Goal: Task Accomplishment & Management: Manage account settings

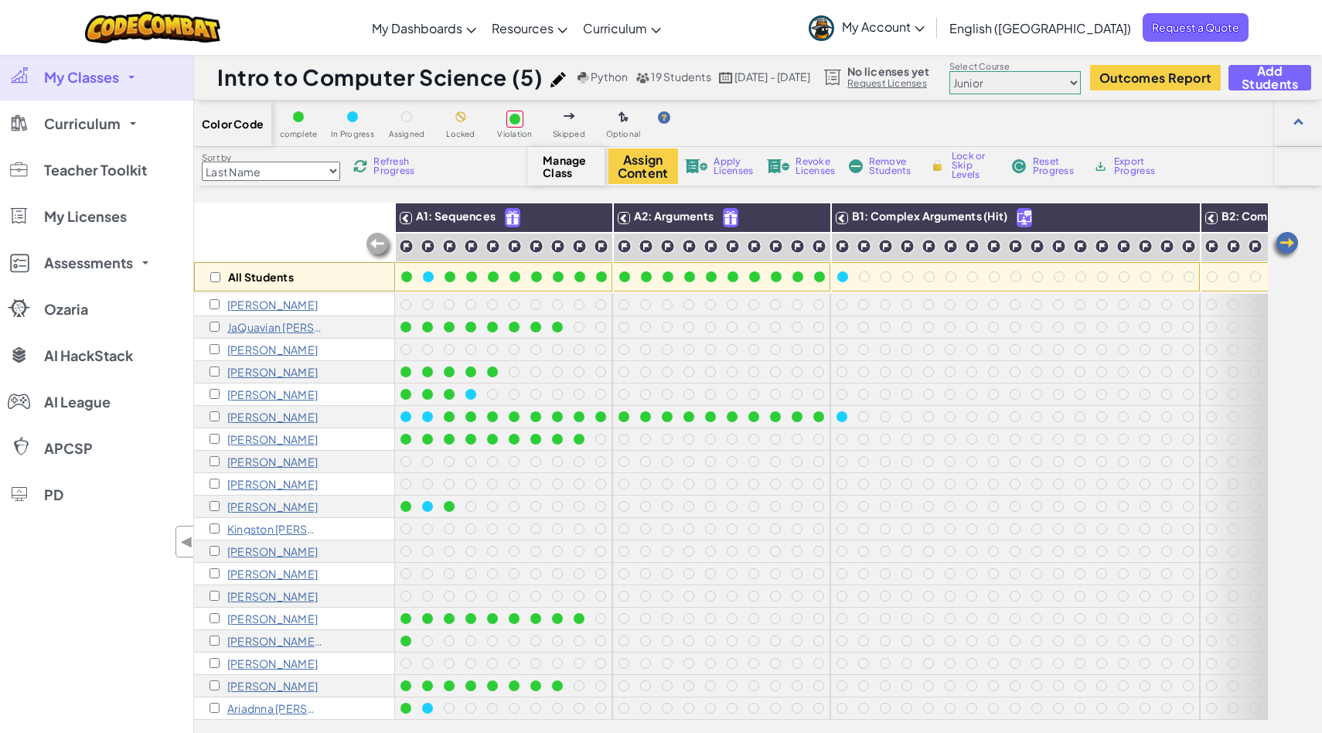
scroll to position [137, 0]
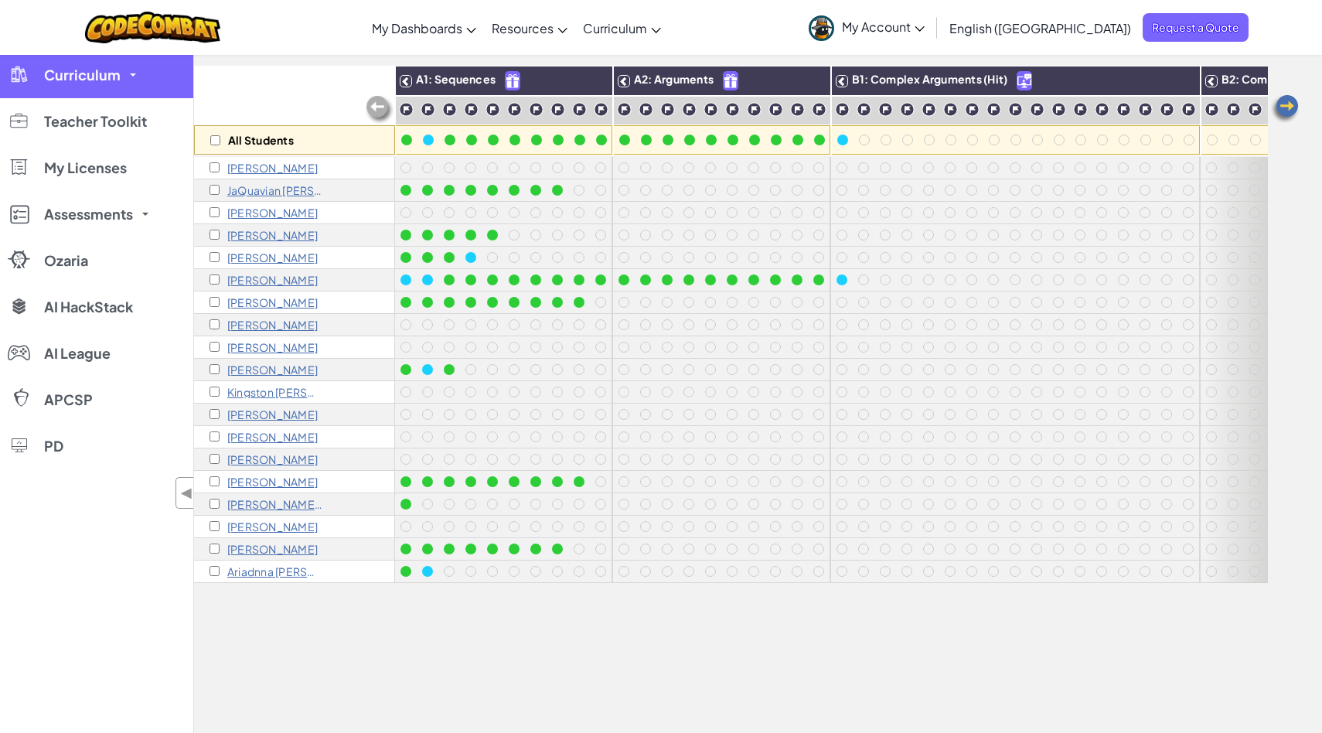
click at [128, 72] on link "Curriculum" at bounding box center [96, 75] width 193 height 46
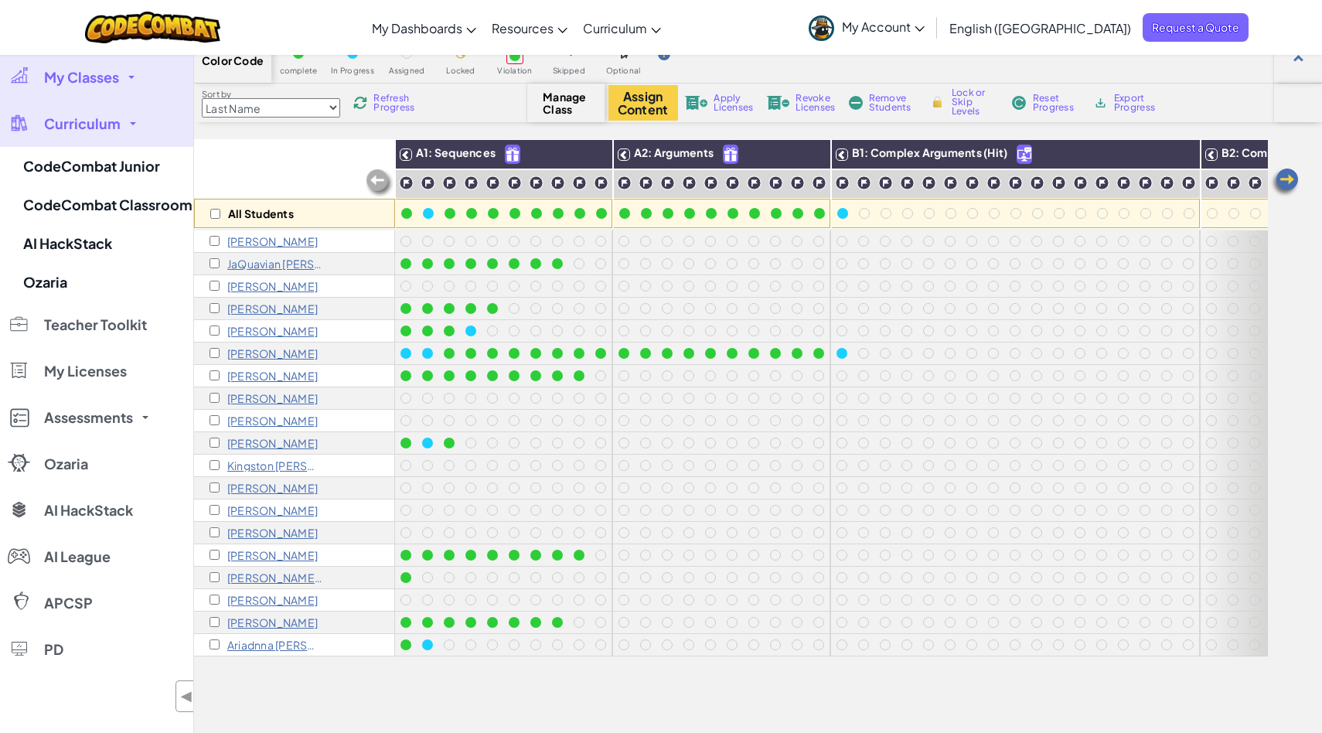
scroll to position [0, 0]
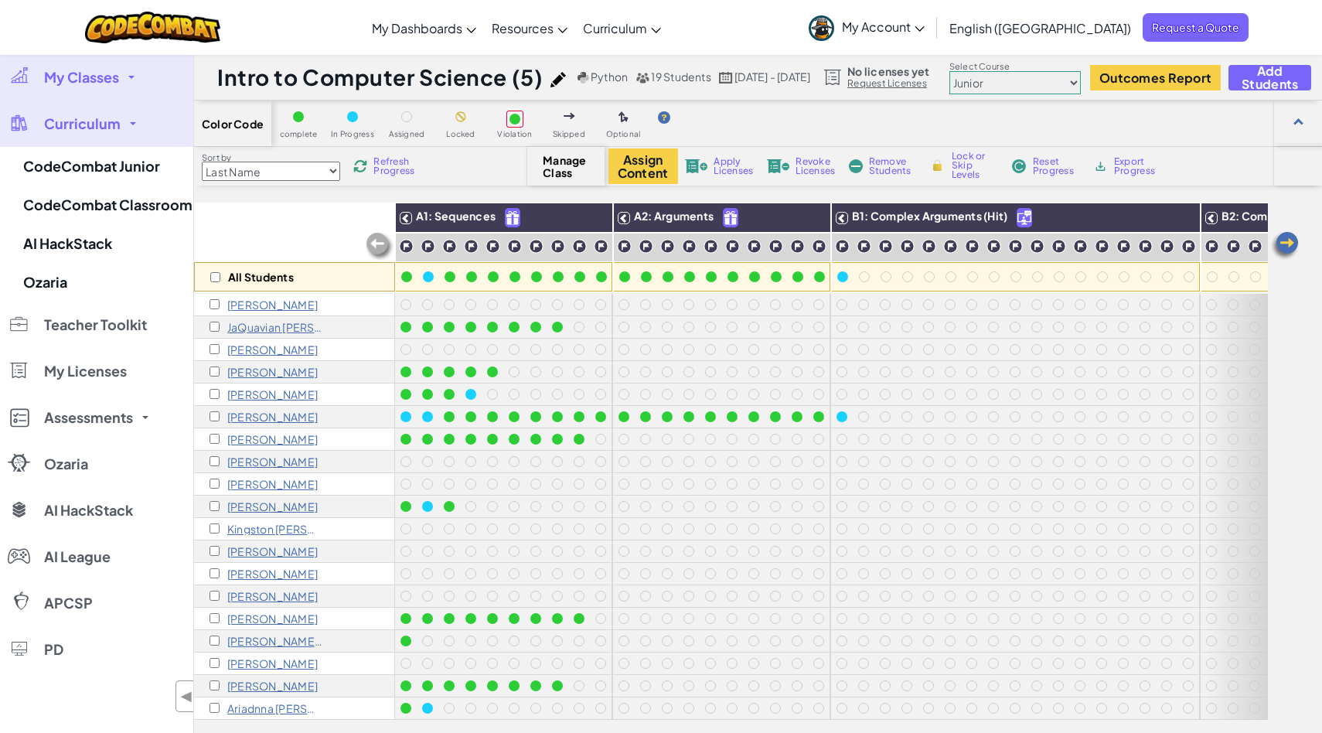
click at [131, 83] on link "My Classes" at bounding box center [96, 77] width 193 height 46
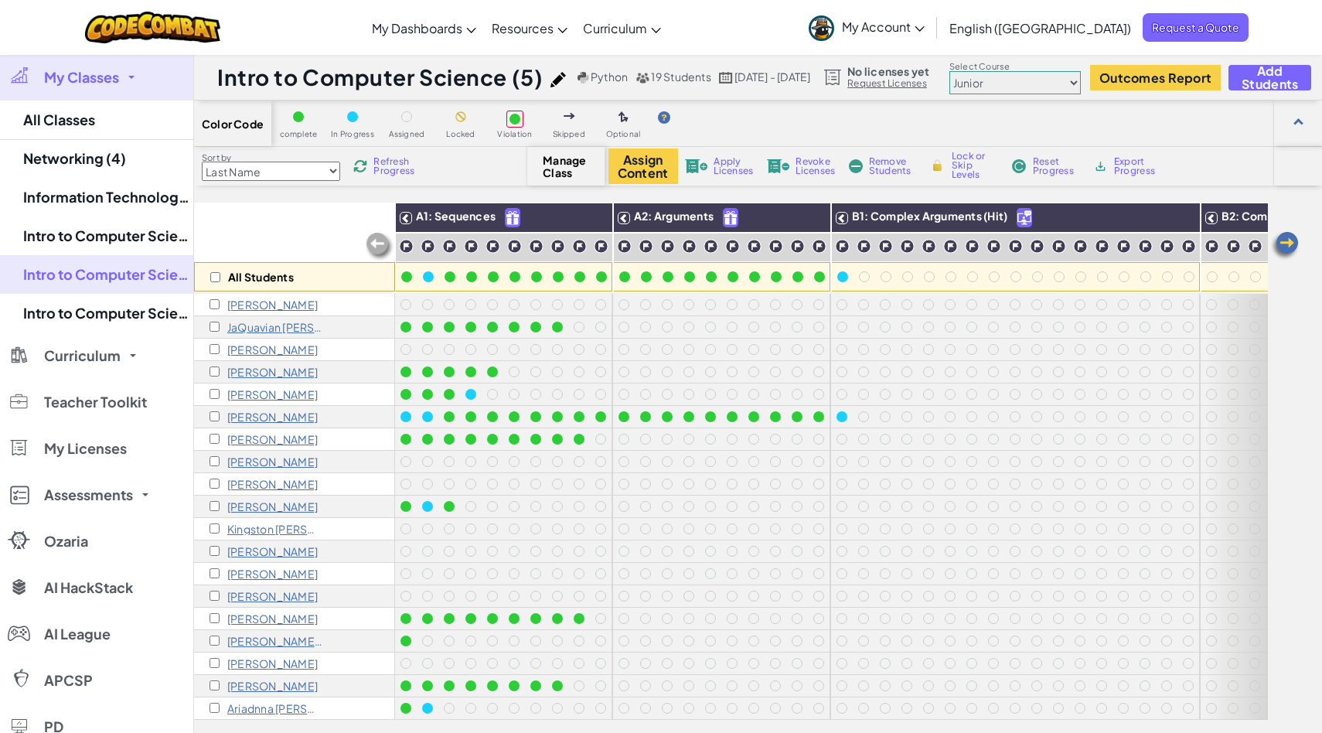
click at [131, 83] on link "My Classes" at bounding box center [96, 77] width 193 height 46
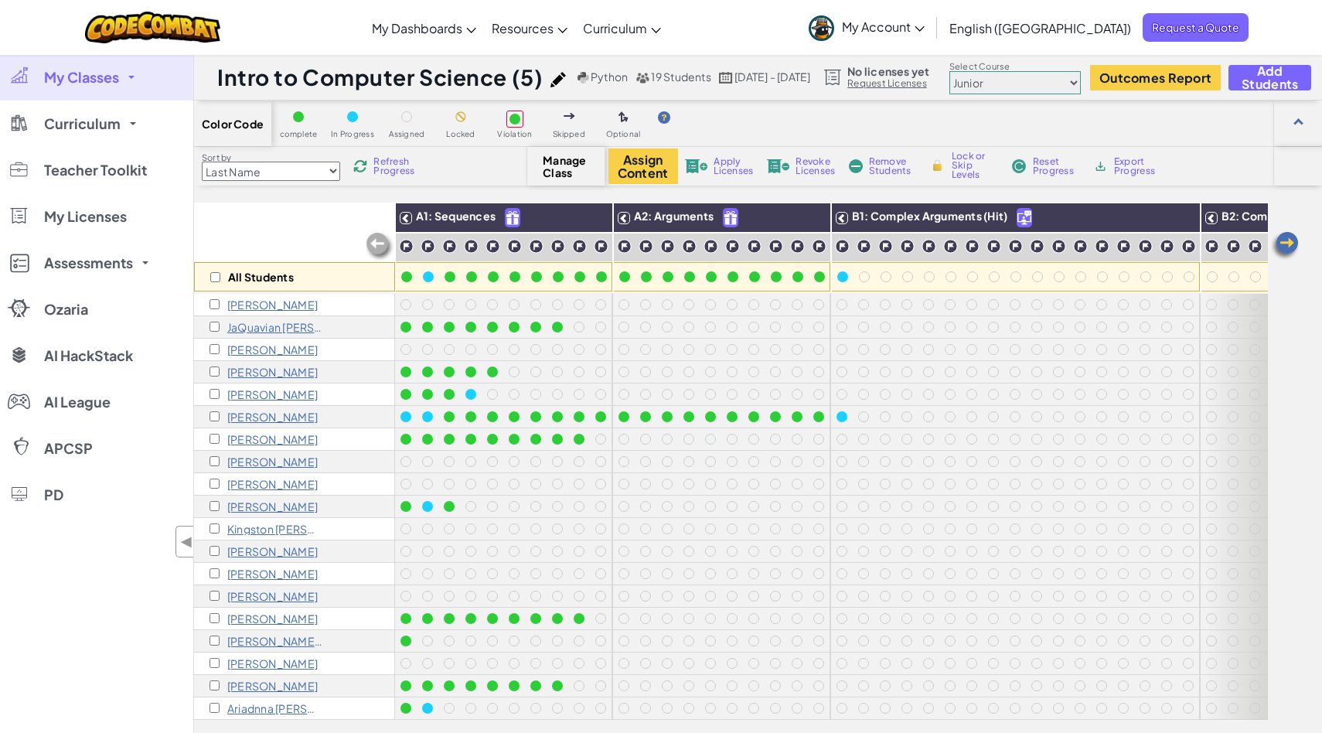
click at [131, 87] on link "My Classes" at bounding box center [96, 77] width 193 height 46
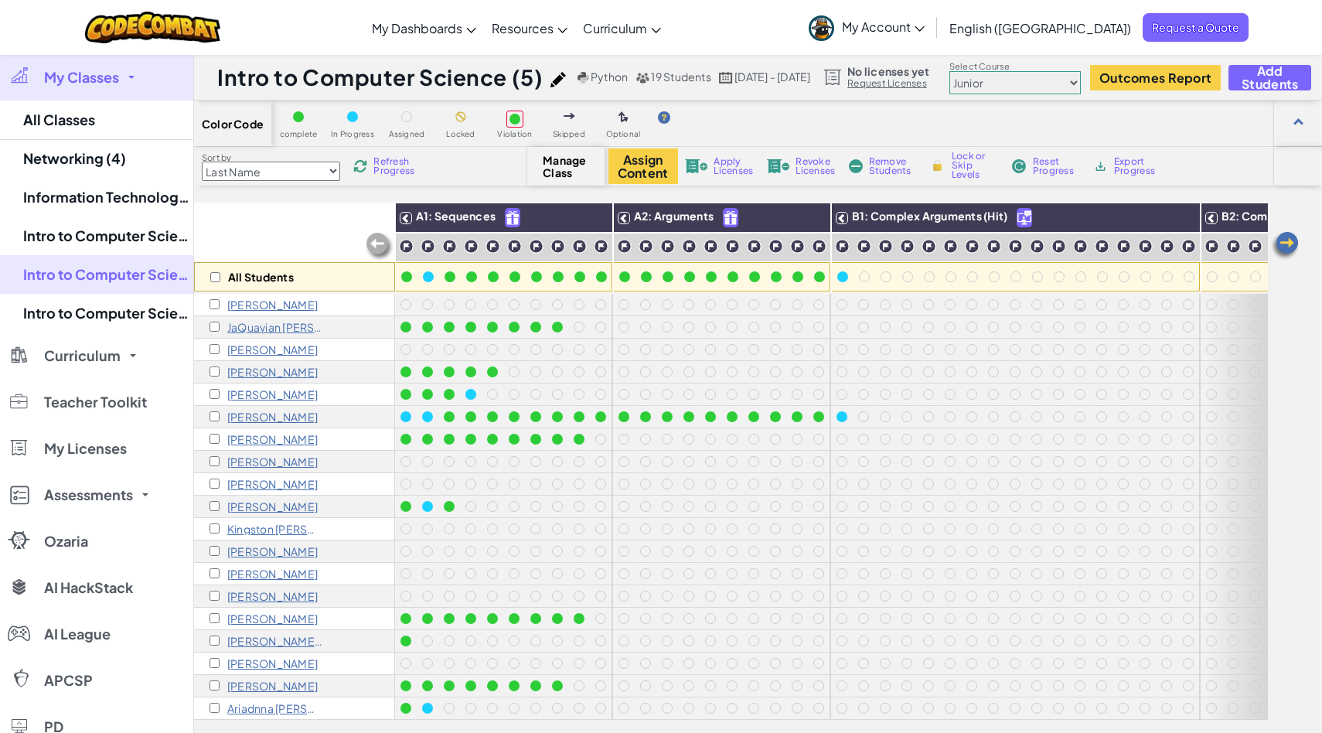
click at [554, 77] on img at bounding box center [557, 79] width 15 height 15
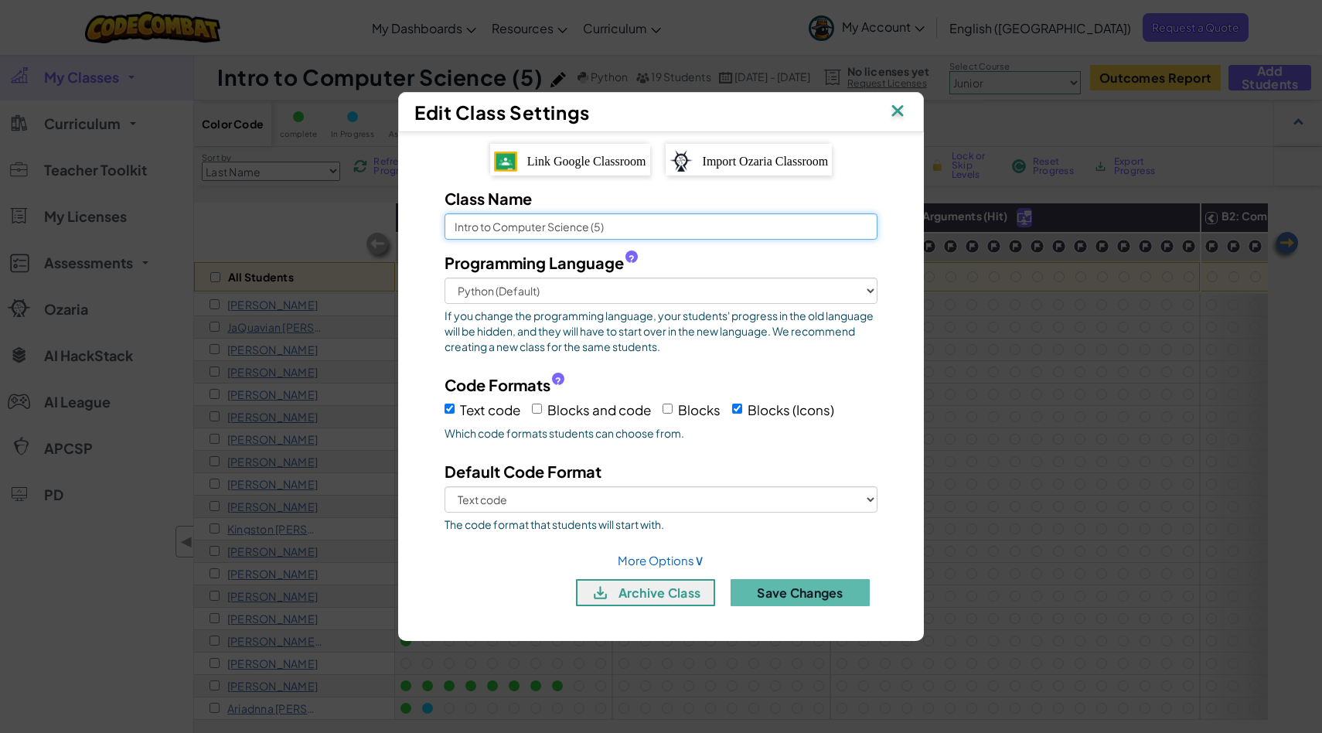
click at [589, 230] on input "Intro to Computer Science (5)" at bounding box center [661, 226] width 433 height 26
type input "Intro to CS (5)"
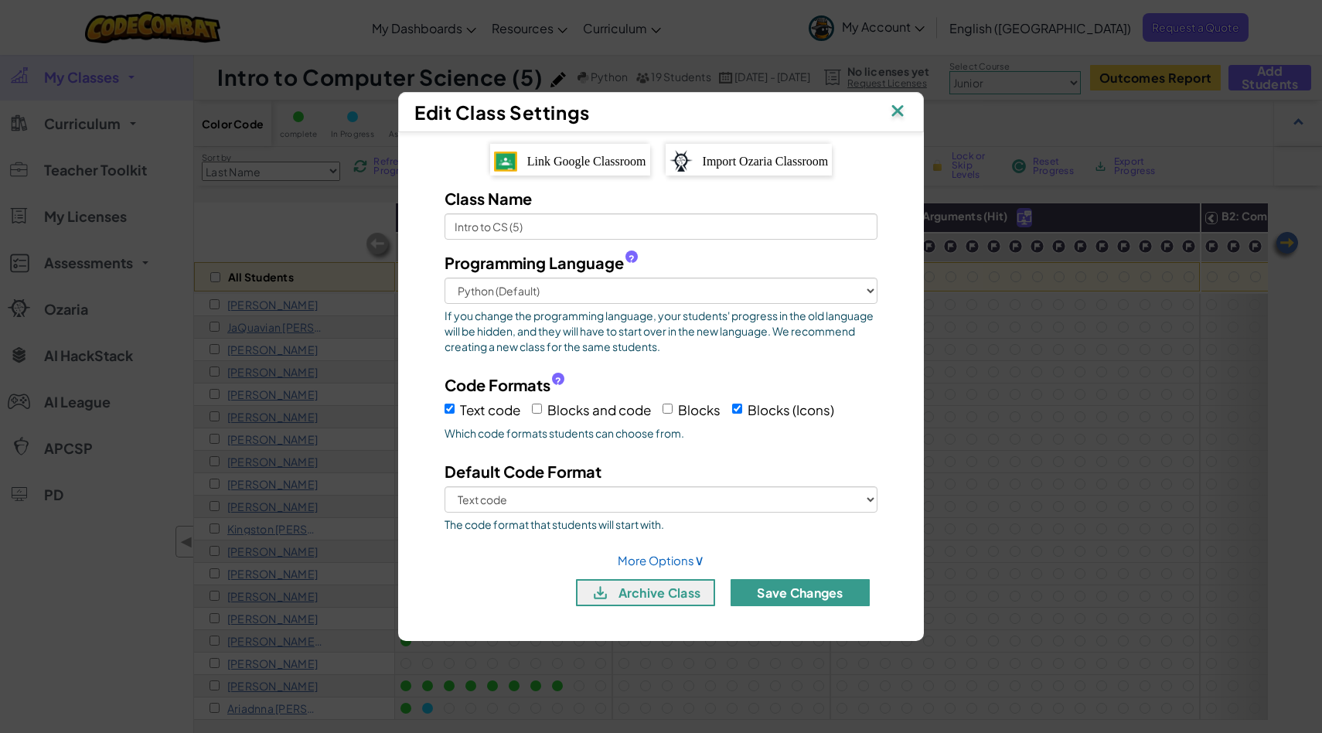
click at [808, 587] on button "Save Changes" at bounding box center [800, 592] width 139 height 27
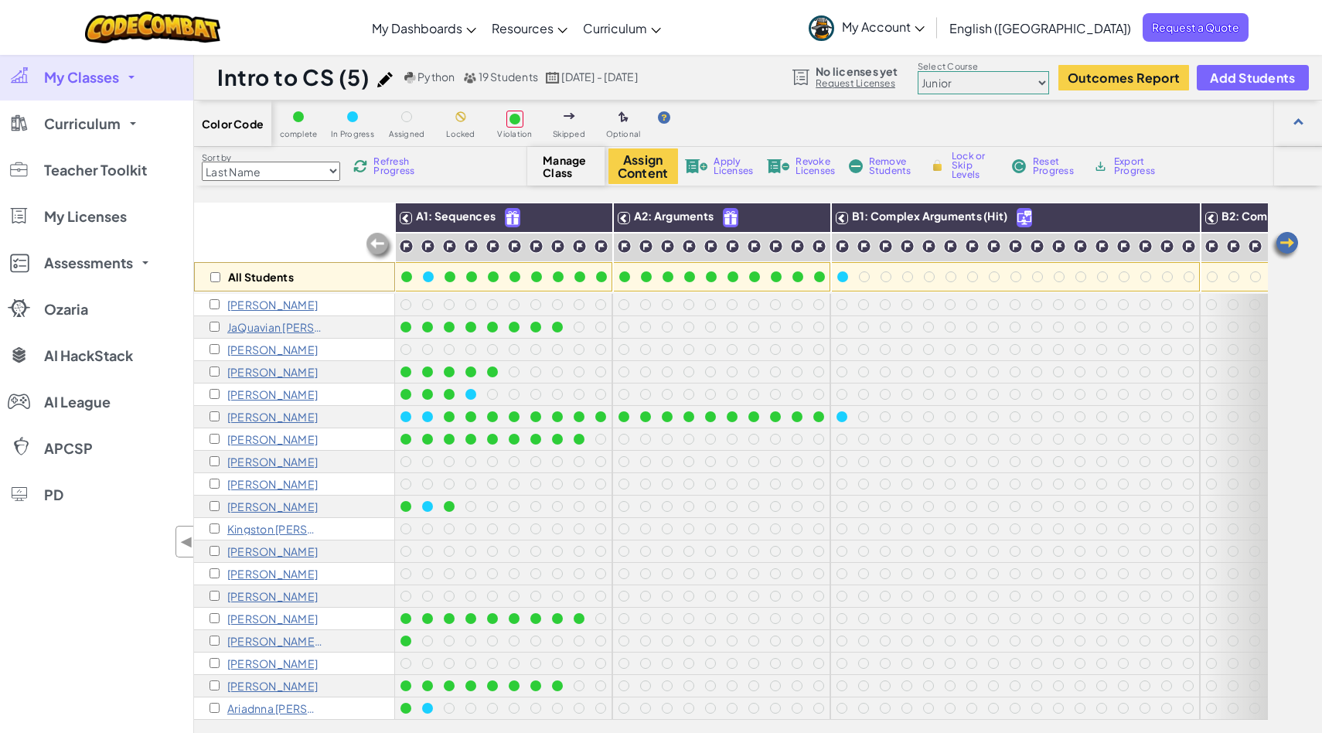
click at [131, 80] on link "My Classes" at bounding box center [96, 77] width 193 height 46
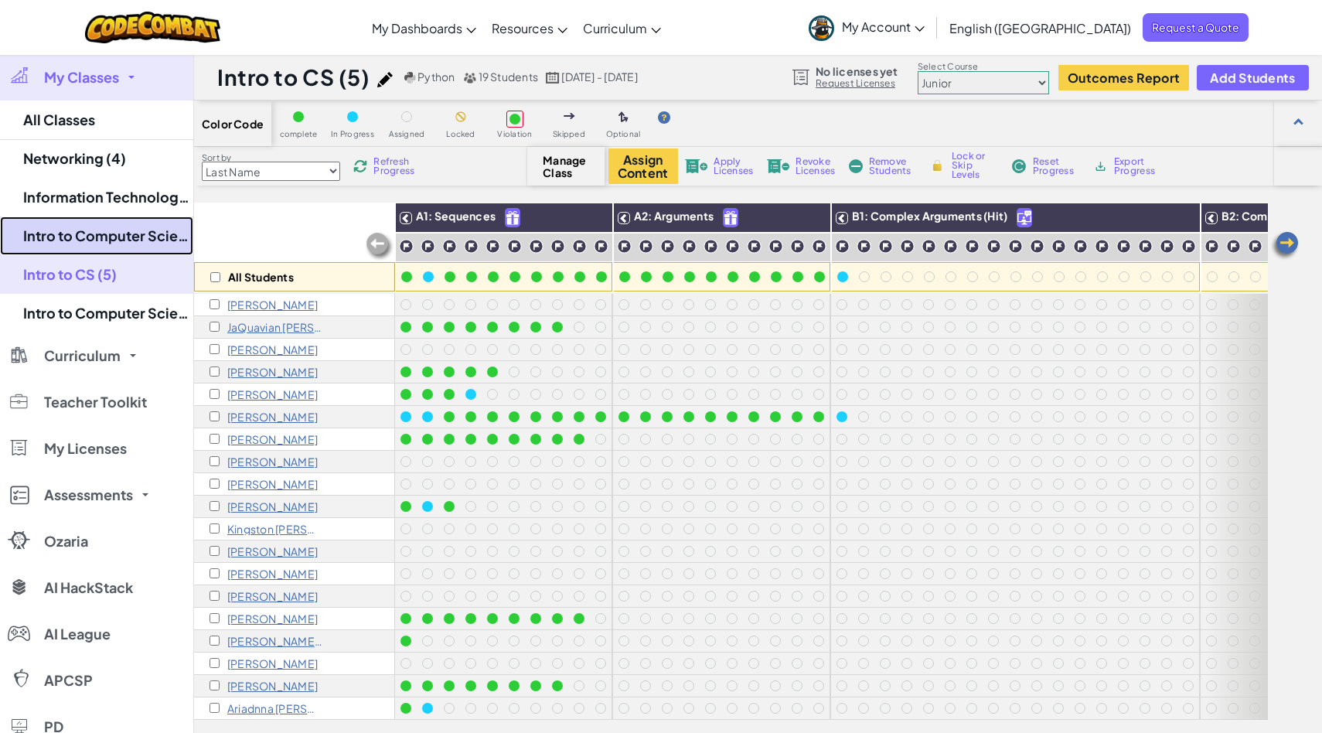
click at [175, 235] on link "Intro to Computer Science (7)" at bounding box center [96, 235] width 193 height 39
select select "560f1a9f22961295f9427742"
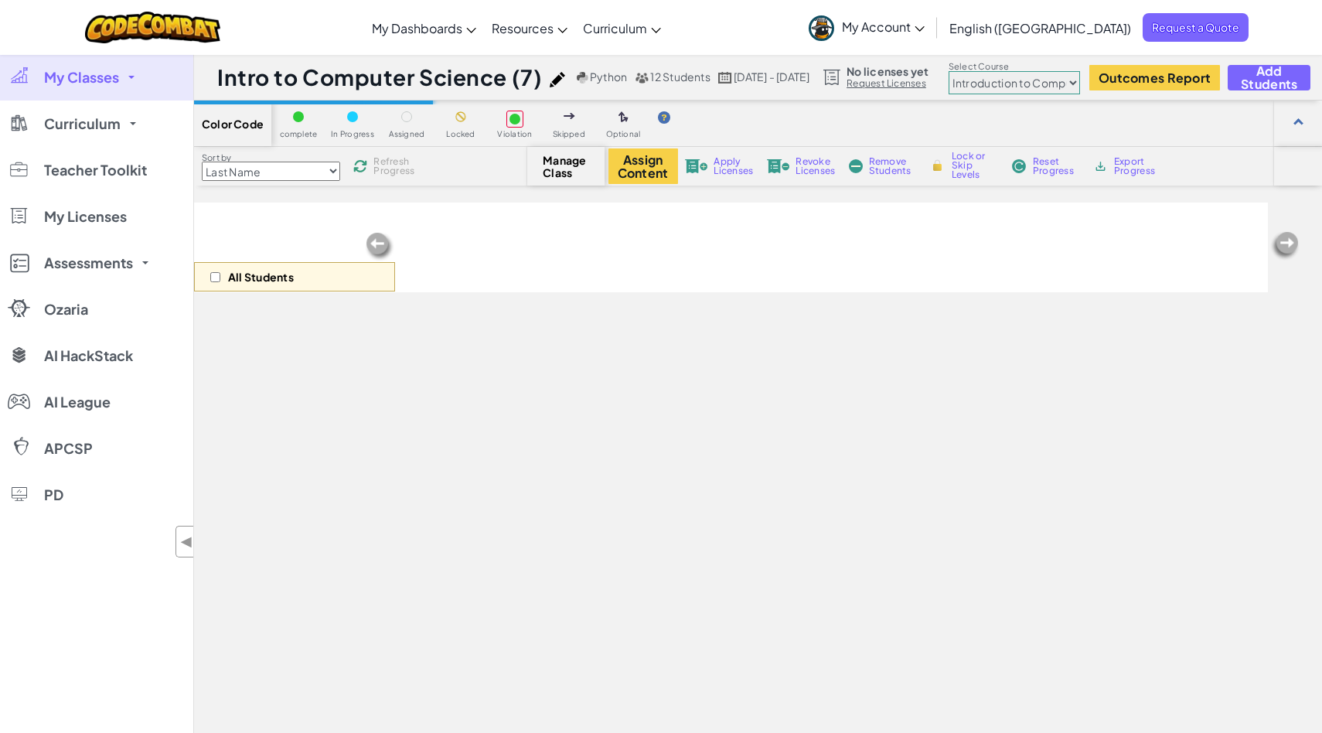
click at [551, 85] on img at bounding box center [557, 79] width 15 height 15
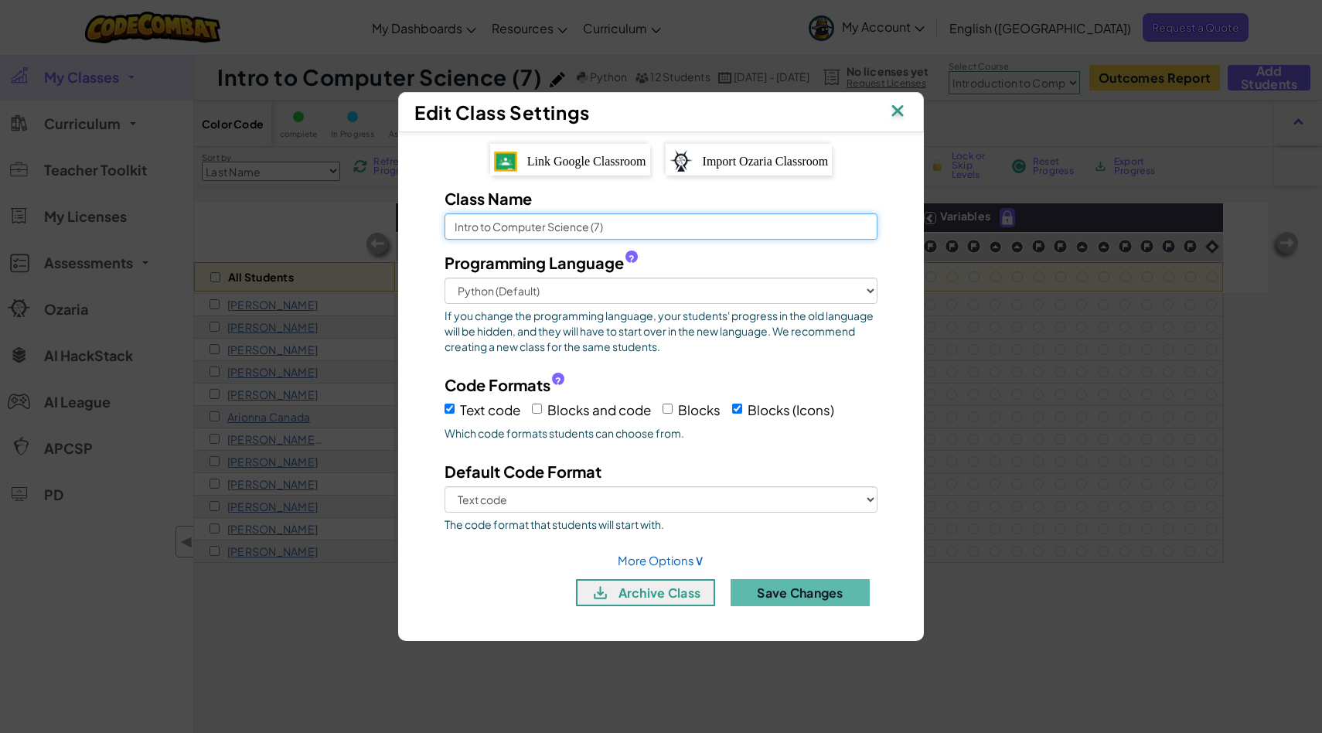
click at [590, 227] on input "Intro to Computer Science (7)" at bounding box center [661, 226] width 433 height 26
type input "Intro to CS (7)"
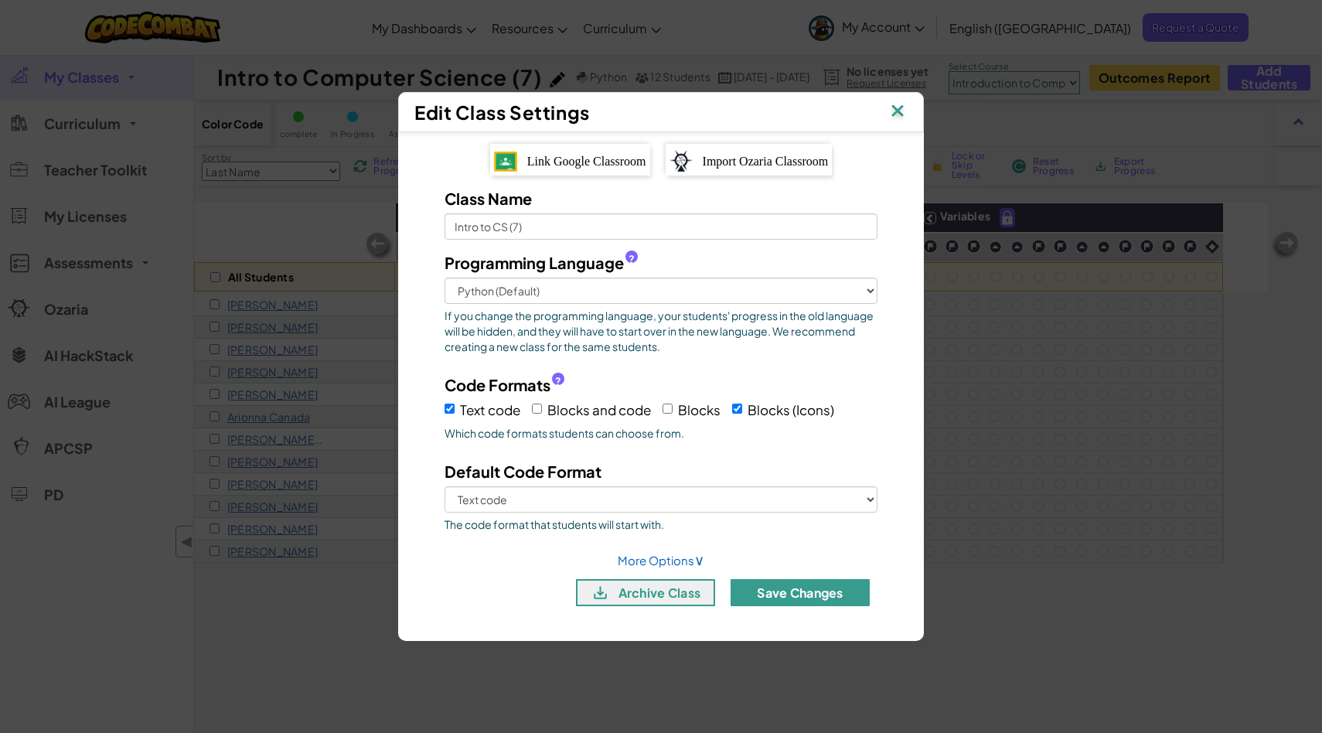
click at [802, 596] on button "Save Changes" at bounding box center [800, 592] width 139 height 27
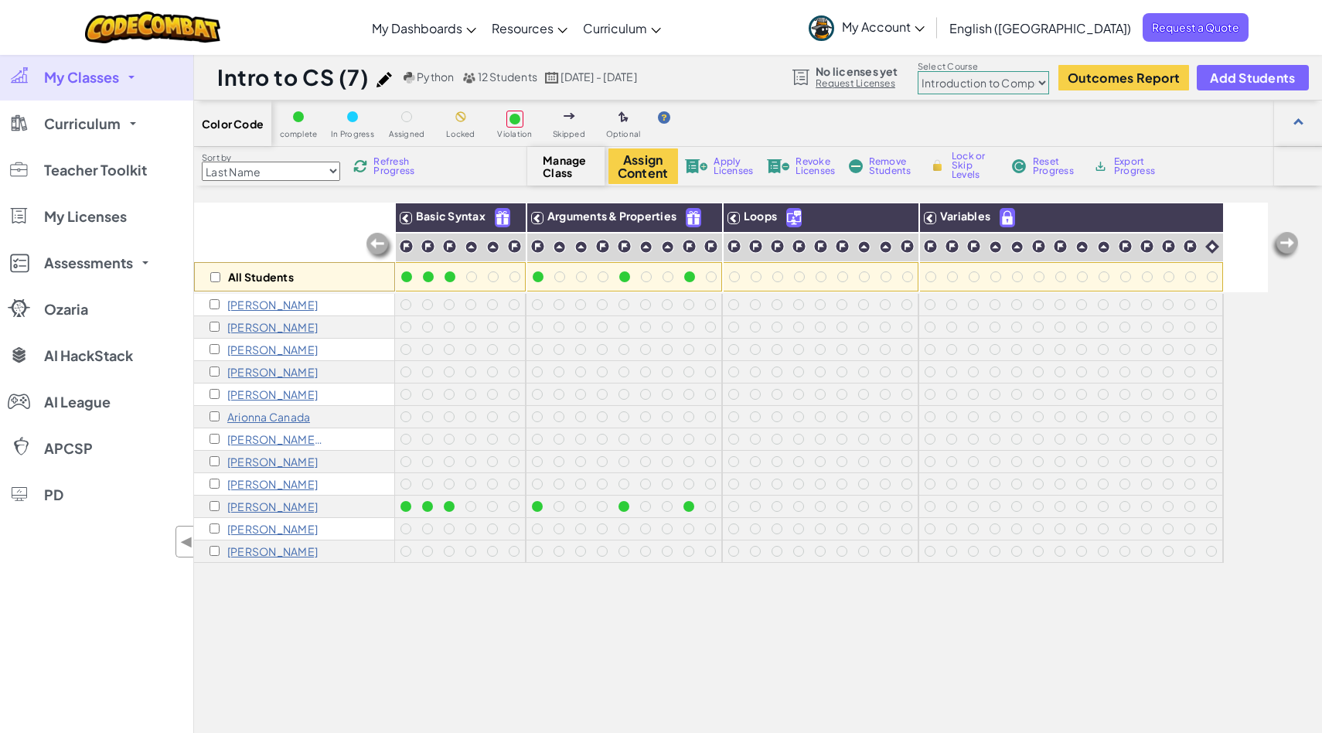
click at [138, 78] on link "My Classes" at bounding box center [96, 77] width 193 height 46
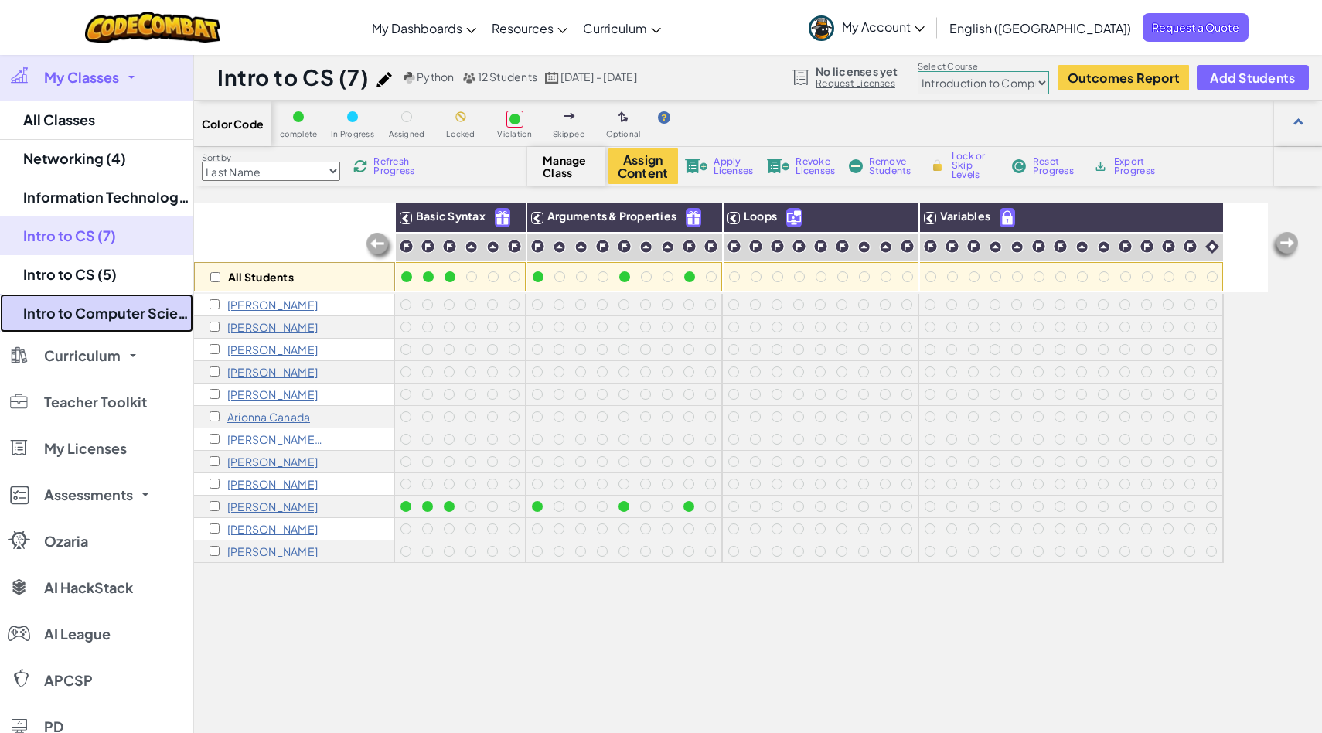
click at [158, 315] on link "Intro to Computer Science (3)" at bounding box center [96, 313] width 193 height 39
select select "560f1a9f22961295f9427742"
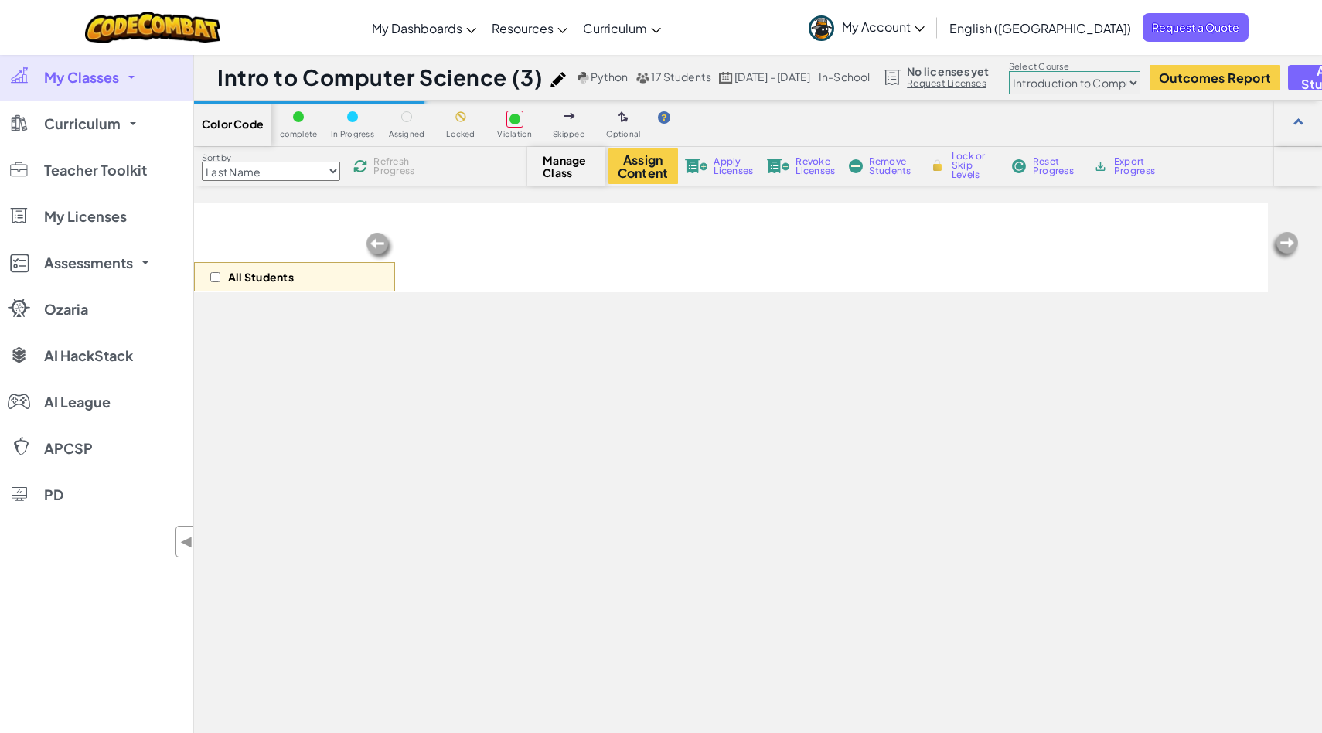
click at [550, 87] on div at bounding box center [561, 77] width 23 height 22
click at [553, 81] on img at bounding box center [557, 79] width 15 height 15
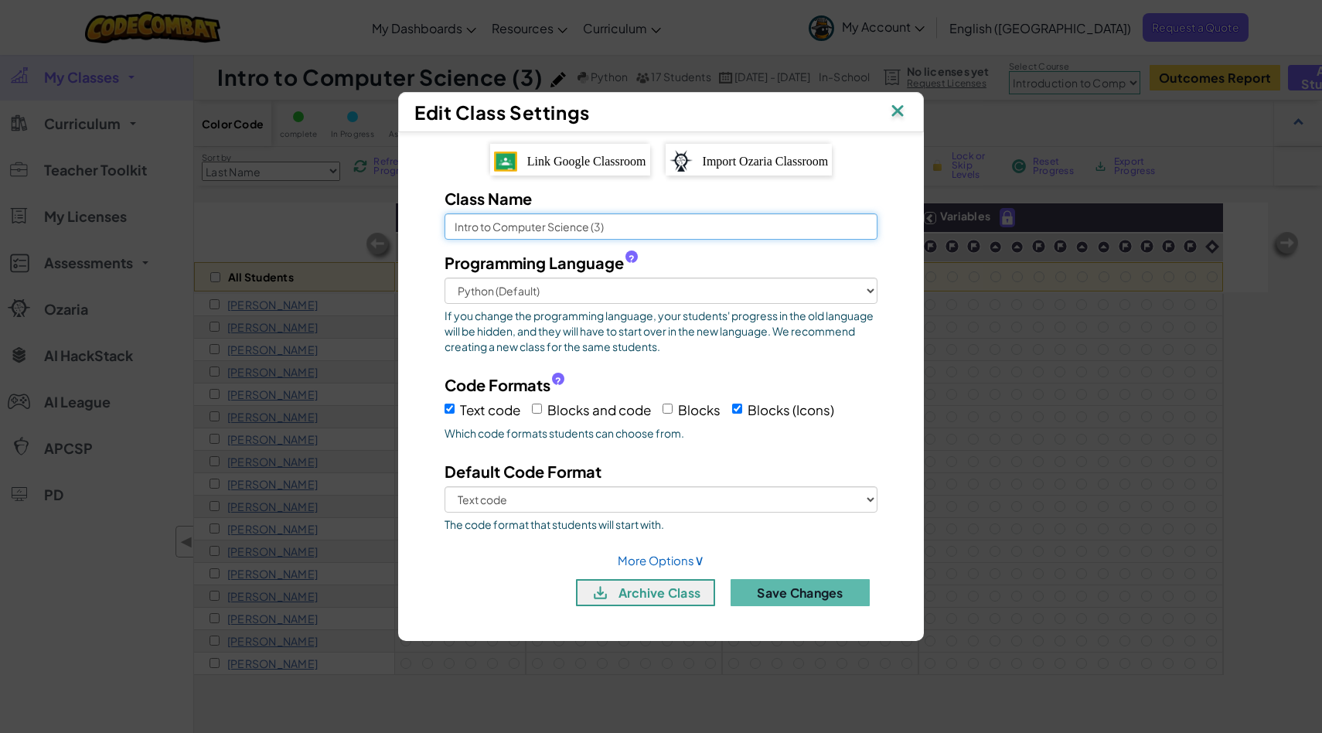
click at [591, 232] on input "Intro to Computer Science (3)" at bounding box center [661, 226] width 433 height 26
type input "Intro to CS(3)"
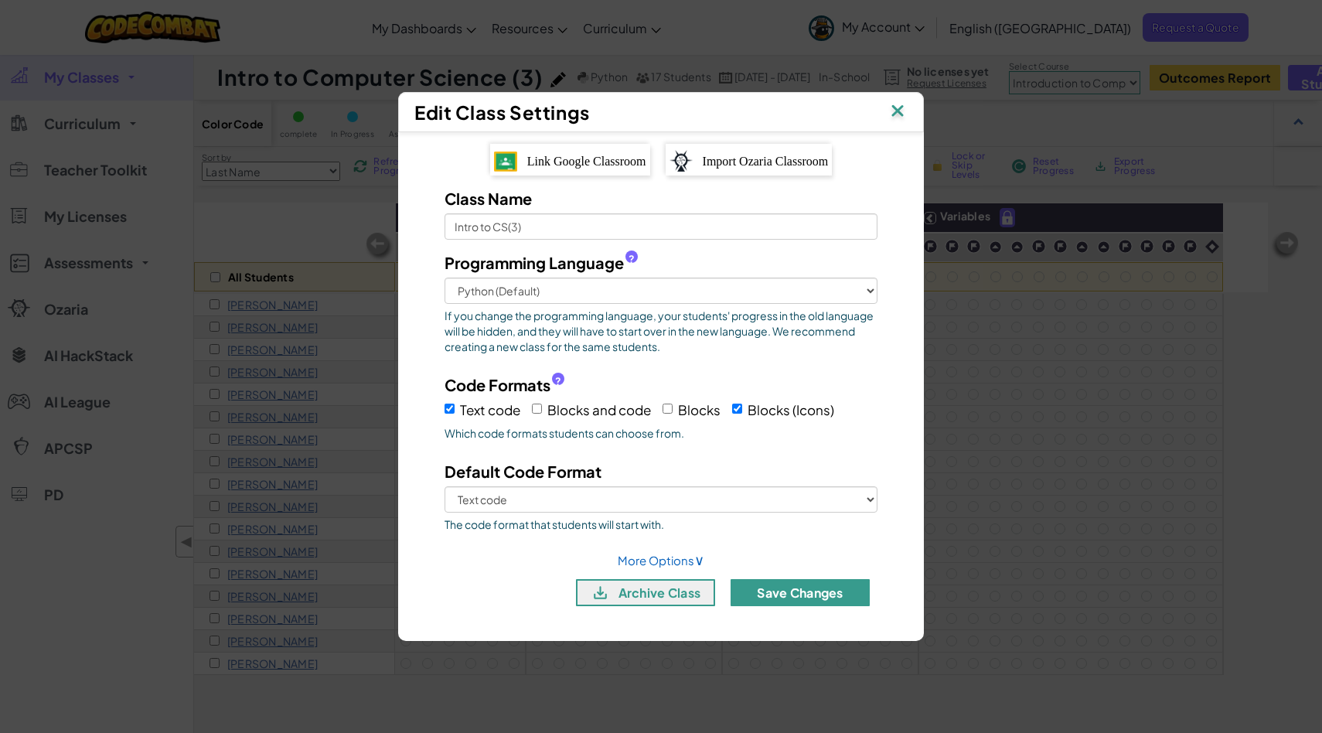
click at [825, 589] on button "Save Changes" at bounding box center [800, 592] width 139 height 27
